Goal: Information Seeking & Learning: Find specific fact

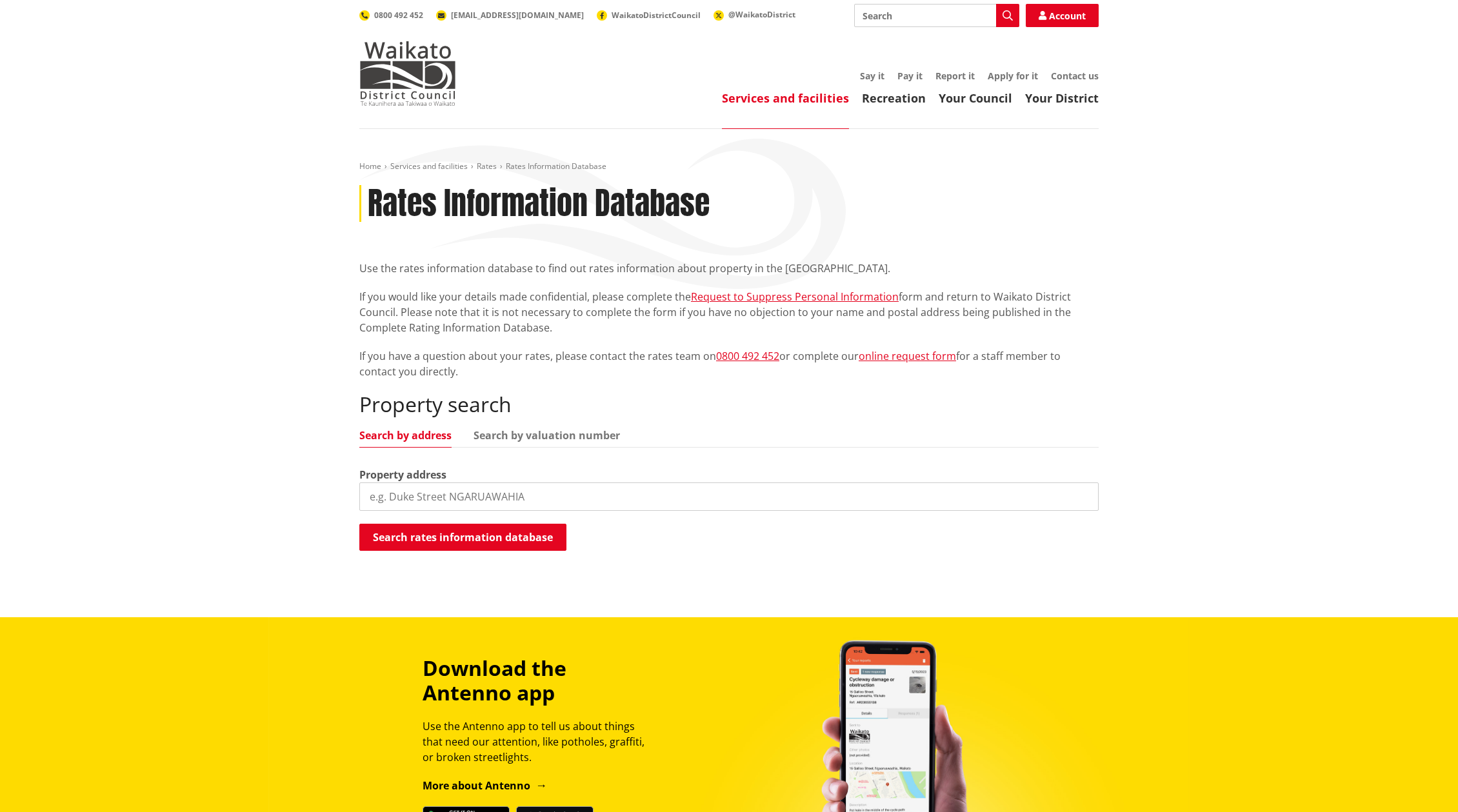
click at [485, 497] on input "search" at bounding box center [729, 497] width 740 height 29
click at [475, 537] on button "Search rates information database" at bounding box center [462, 537] width 207 height 27
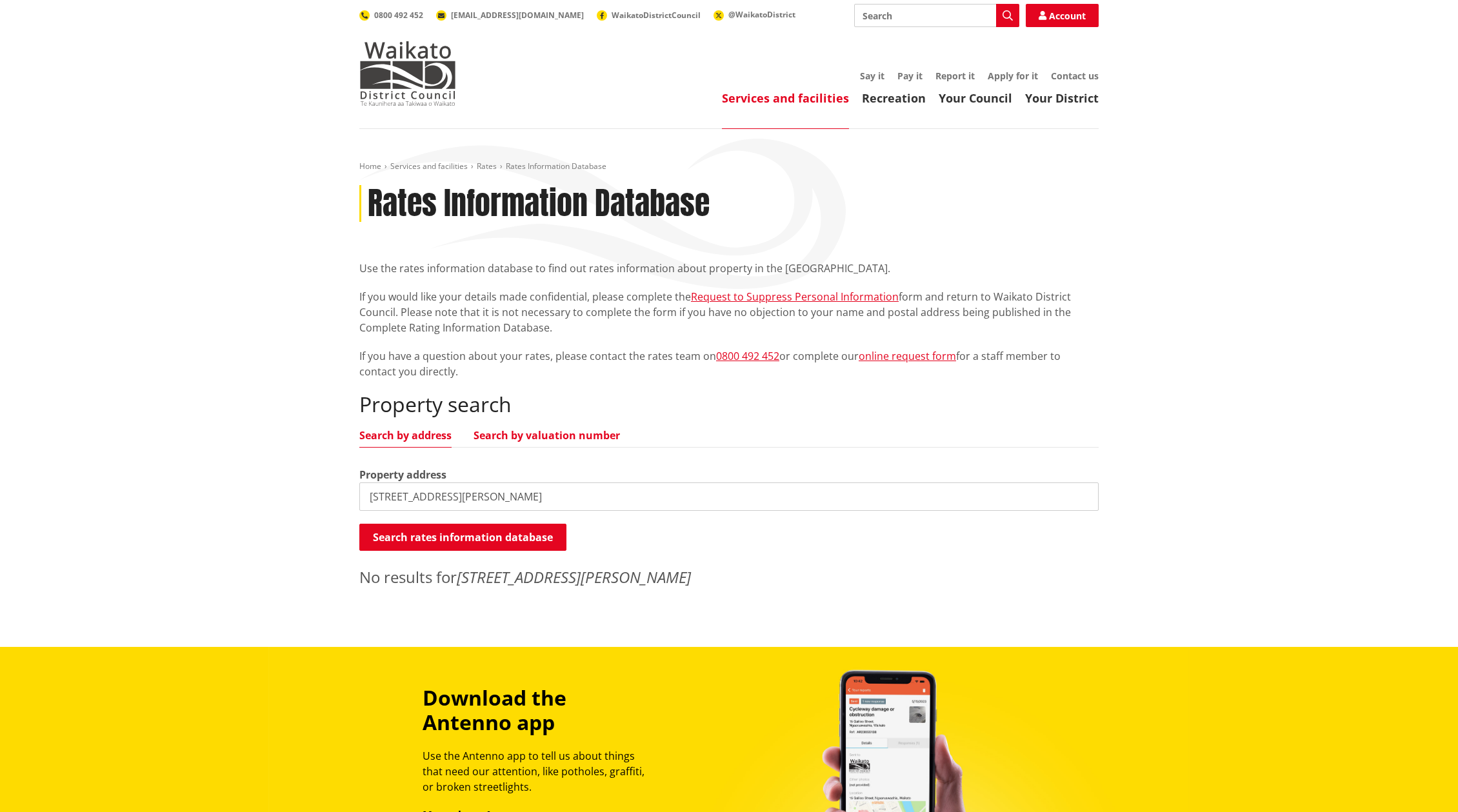
click at [528, 435] on link "Search by valuation number" at bounding box center [546, 434] width 146 height 10
drag, startPoint x: 515, startPoint y: 495, endPoint x: 191, endPoint y: 493, distance: 324.0
click at [184, 499] on div "Home Services and facilities Rates Rates Information Database Rates Information…" at bounding box center [729, 388] width 1458 height 518
paste input "2020475"
click at [435, 536] on button "Search rates information database" at bounding box center [462, 537] width 207 height 27
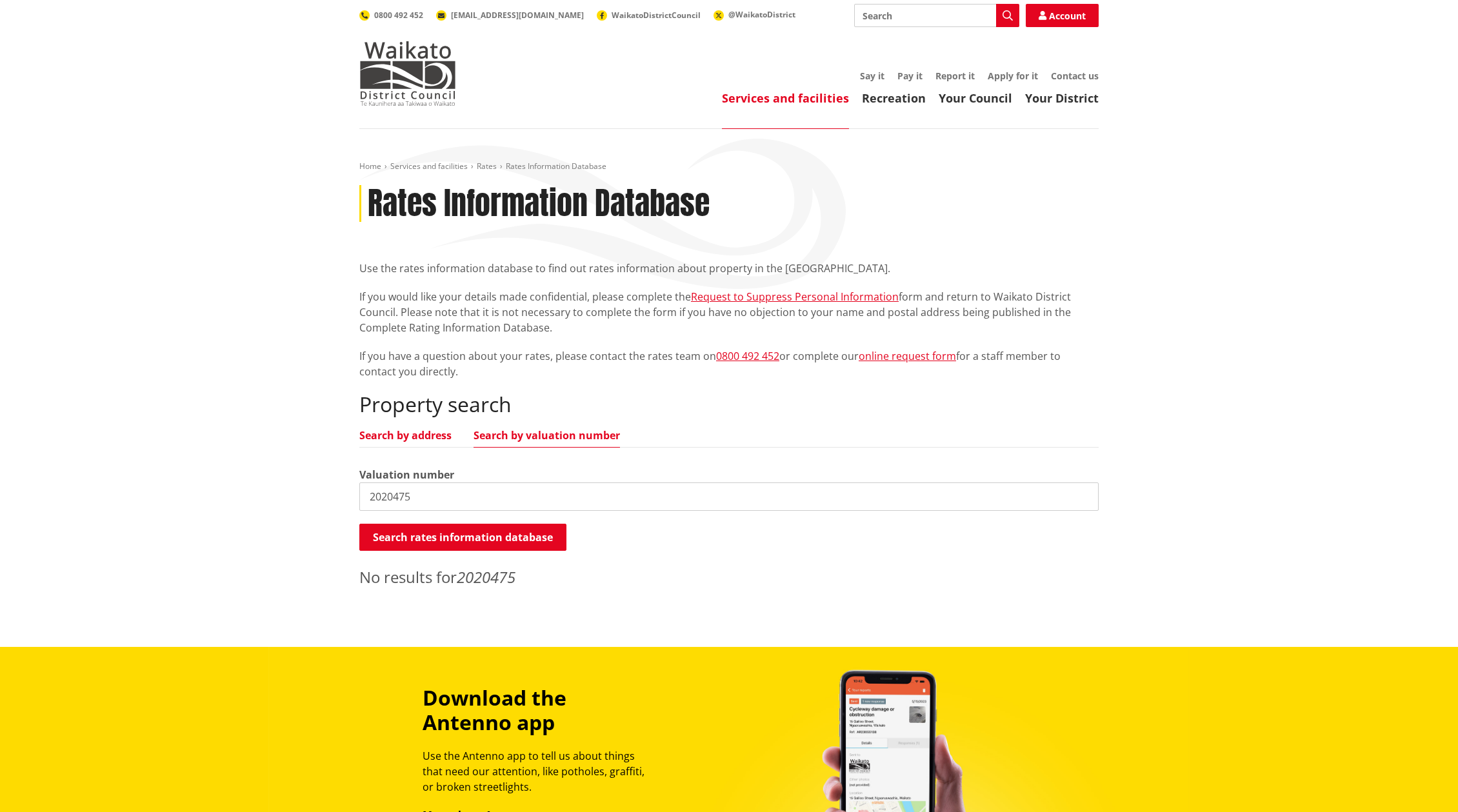
click at [418, 430] on link "Search by address" at bounding box center [405, 434] width 92 height 10
drag, startPoint x: 438, startPoint y: 499, endPoint x: 258, endPoint y: 491, distance: 180.2
click at [258, 491] on div "Home Services and facilities Rates Rates Information Database Rates Information…" at bounding box center [729, 388] width 1458 height 518
type input "116 Clark Road Ngaruawahia"
click at [475, 539] on button "Search rates information database" at bounding box center [462, 537] width 207 height 27
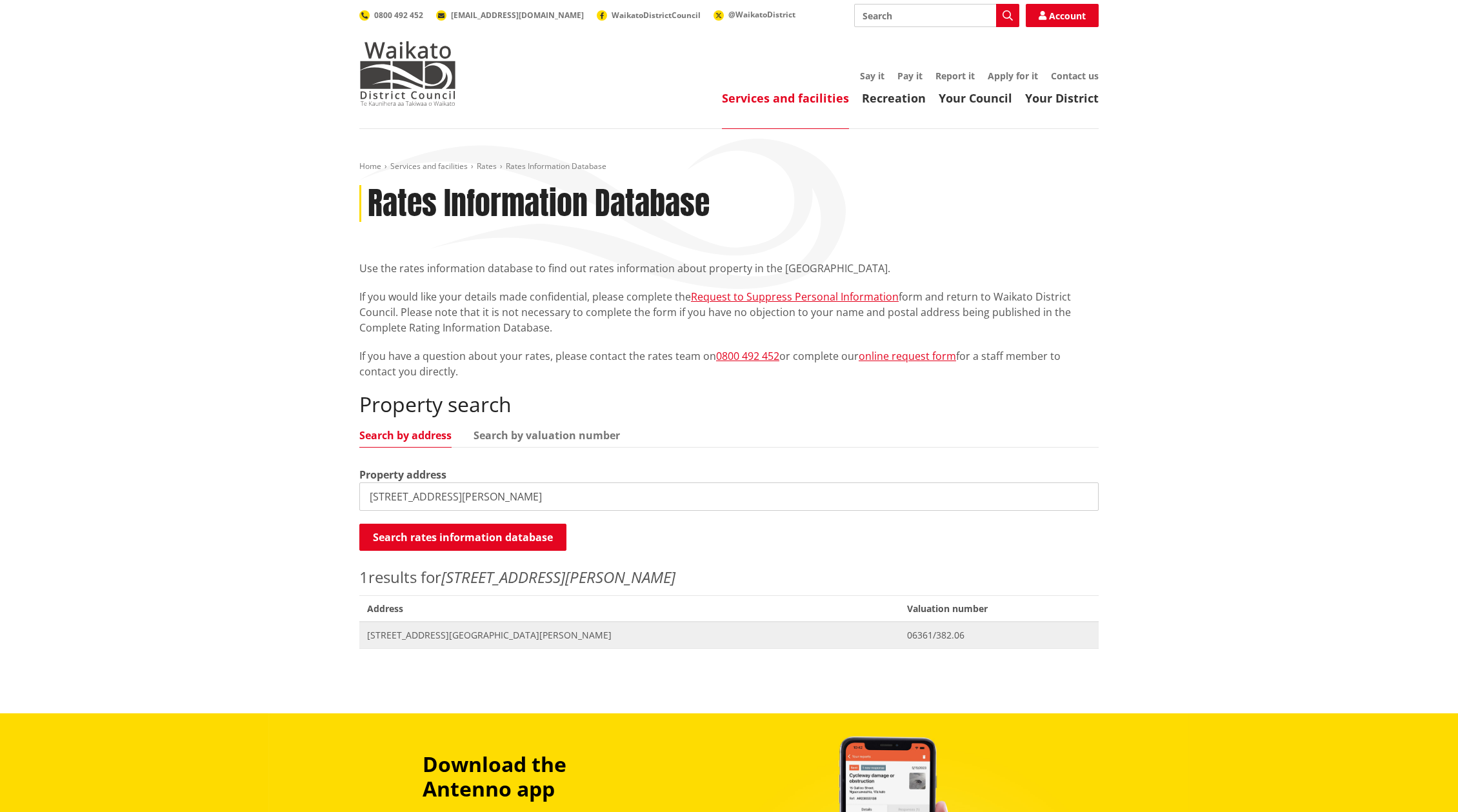
click at [505, 636] on span "[STREET_ADDRESS][GEOGRAPHIC_DATA][PERSON_NAME]" at bounding box center [630, 635] width 525 height 13
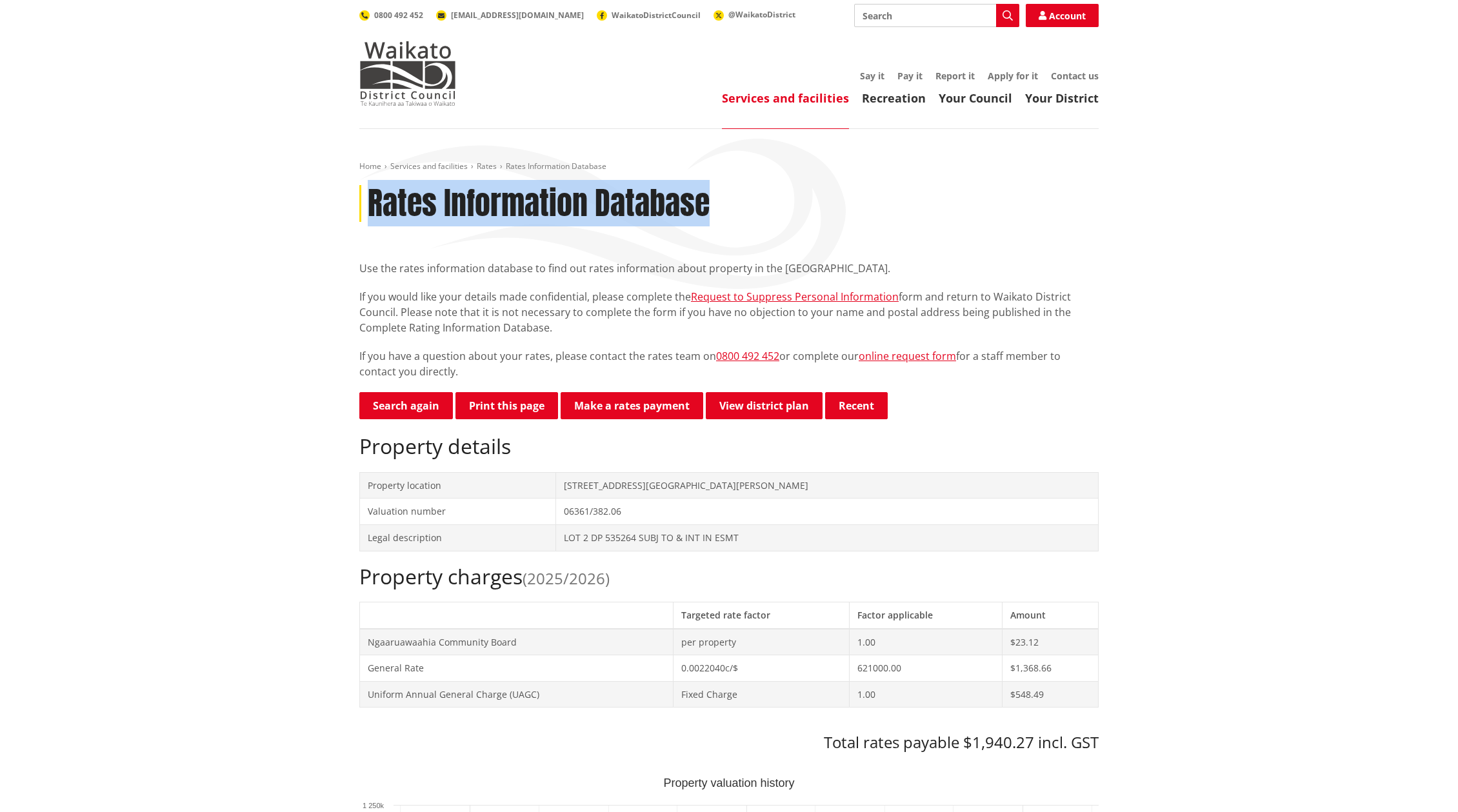
drag, startPoint x: 704, startPoint y: 207, endPoint x: 394, endPoint y: 236, distance: 311.4
click at [370, 214] on h1 "Rates Information Database" at bounding box center [538, 204] width 341 height 37
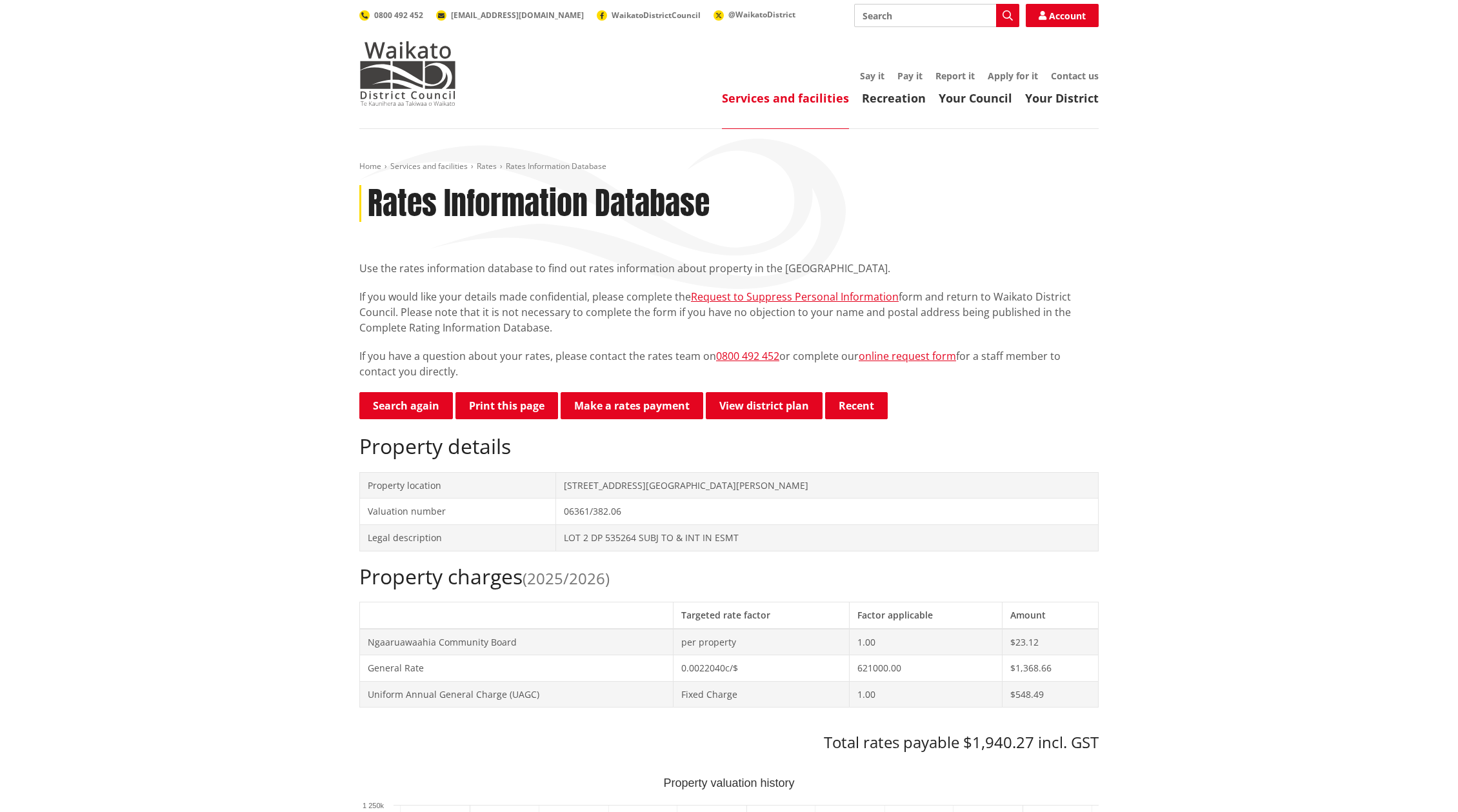
click at [571, 286] on div "Use the rates information database to find out rates information about property…" at bounding box center [729, 320] width 740 height 119
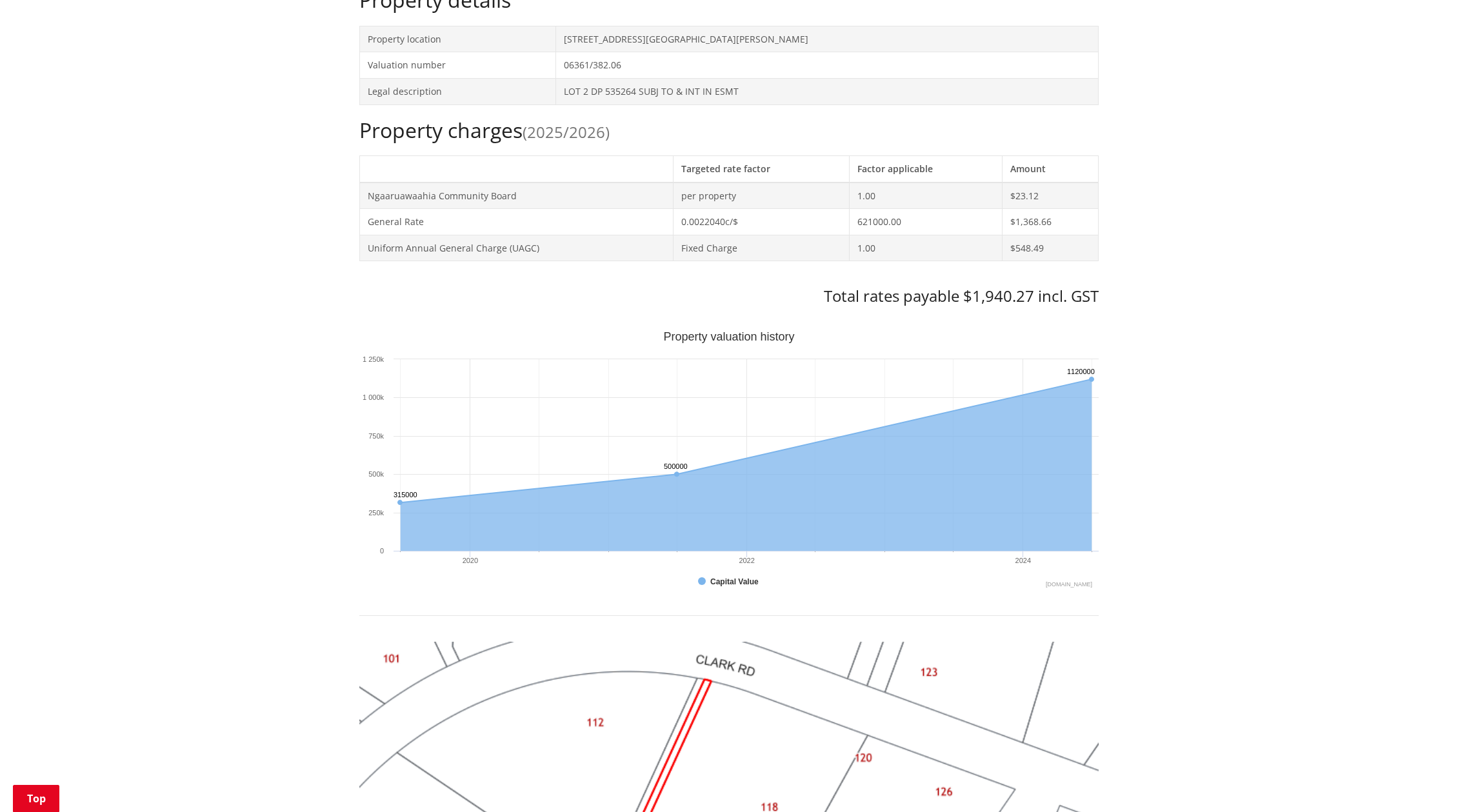
scroll to position [645, 0]
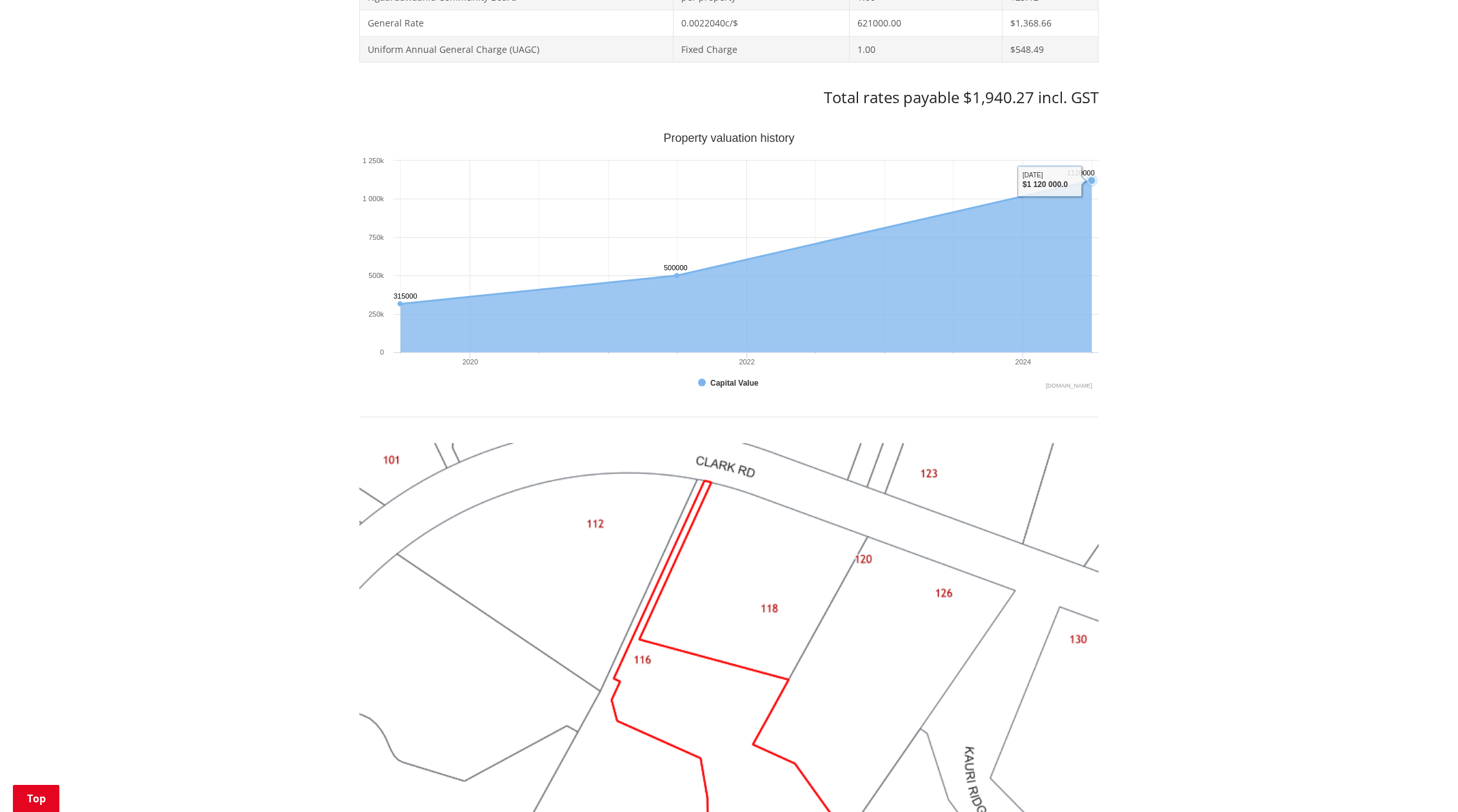
drag, startPoint x: 1089, startPoint y: 175, endPoint x: 1093, endPoint y: 187, distance: 12.6
click at [1077, 208] on icon "Created with Highcharts 10.3.3 Property valuation history 315000 ​ 315000 50000…" at bounding box center [729, 261] width 740 height 258
drag, startPoint x: 1079, startPoint y: 188, endPoint x: 1063, endPoint y: 193, distance: 16.8
click at [1063, 193] on icon "Created with Highcharts 10.3.3 Property valuation history 315000 ​ 315000 50000…" at bounding box center [729, 261] width 740 height 258
click at [972, 228] on icon "Interactive chart" at bounding box center [746, 266] width 691 height 171
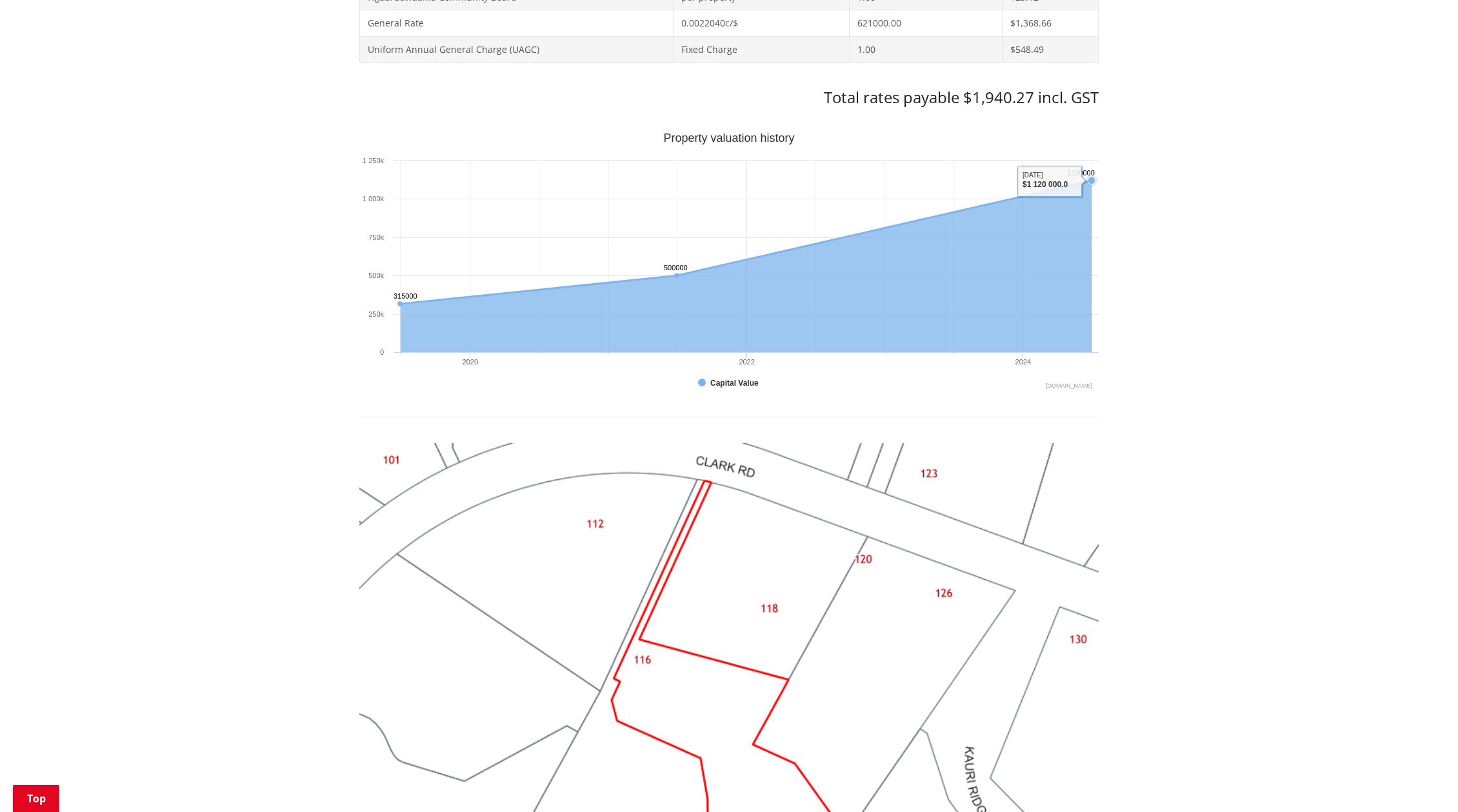
click at [1257, 248] on div "Home Services and facilities Rates Rates Information Database Rates Information…" at bounding box center [729, 322] width 1458 height 1677
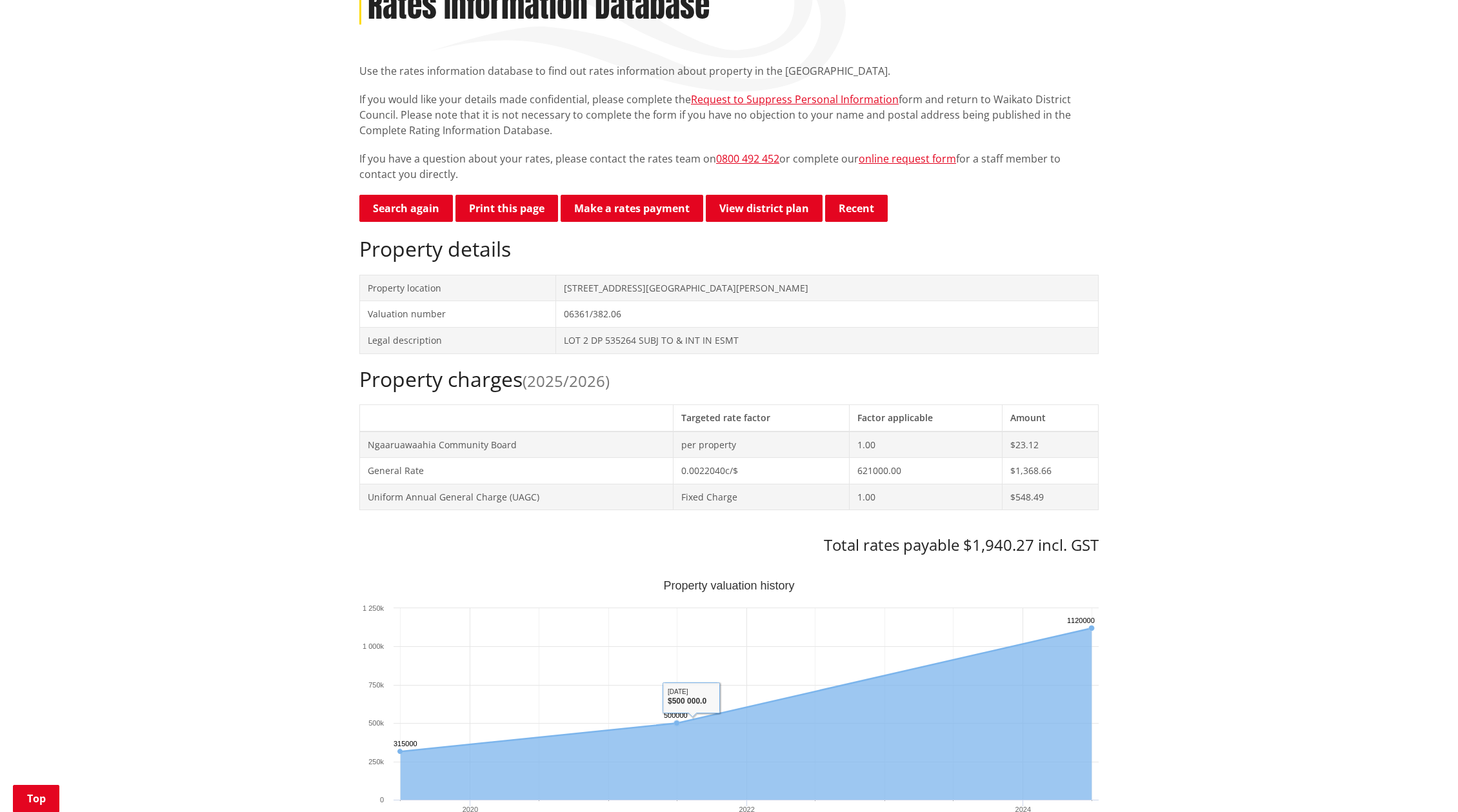
scroll to position [193, 0]
